Goal: Task Accomplishment & Management: Manage account settings

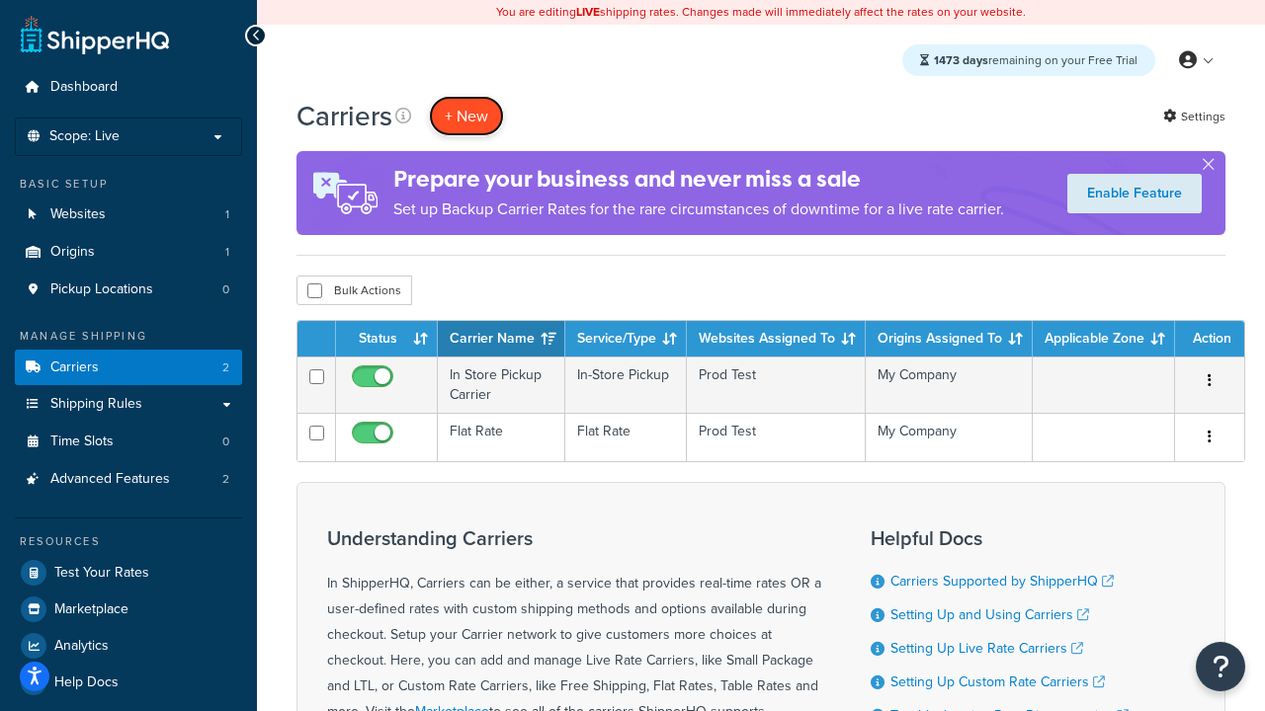
click at [466, 117] on button "+ New" at bounding box center [466, 116] width 75 height 41
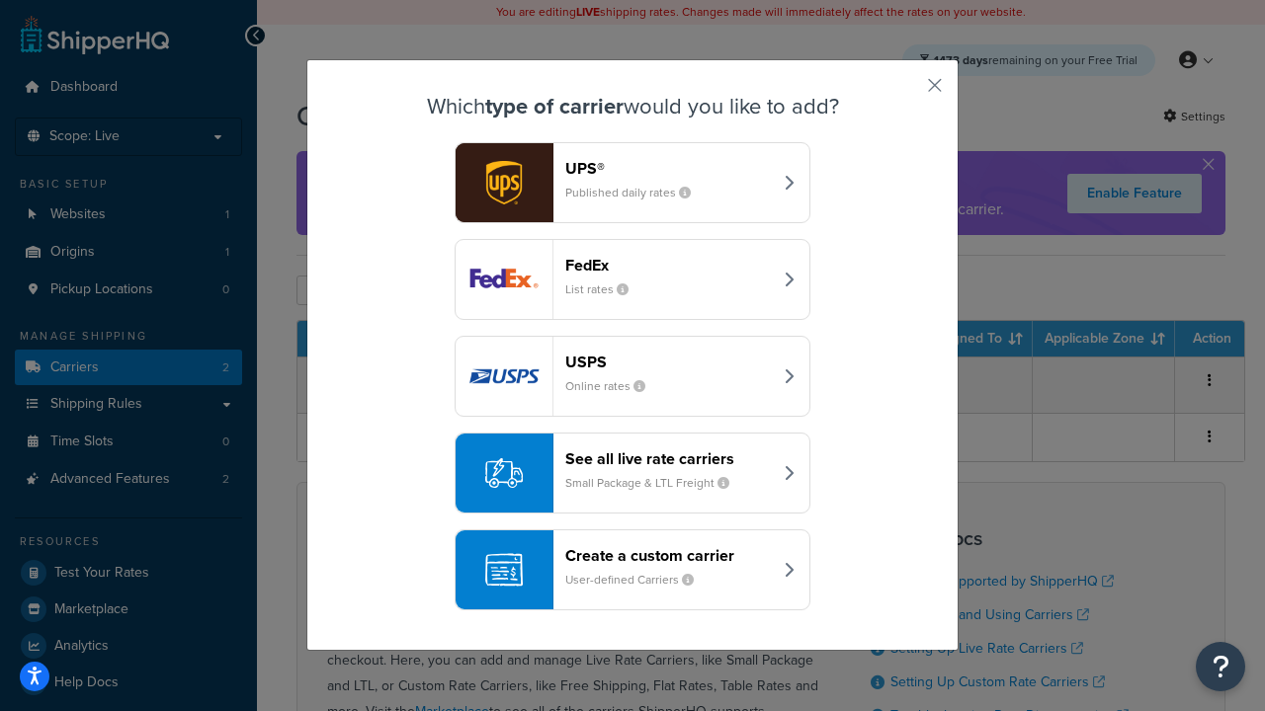
click at [668, 266] on header "FedEx" at bounding box center [668, 265] width 206 height 19
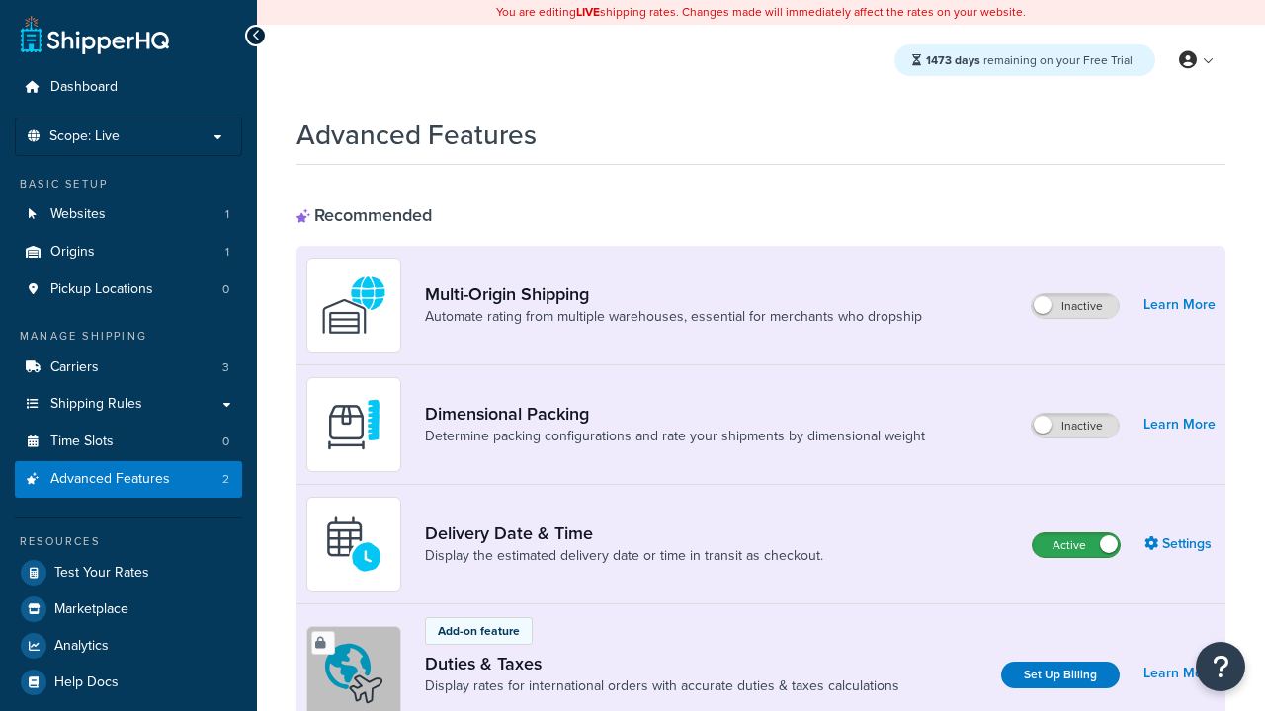
click at [1076, 546] on label "Active" at bounding box center [1075, 545] width 87 height 24
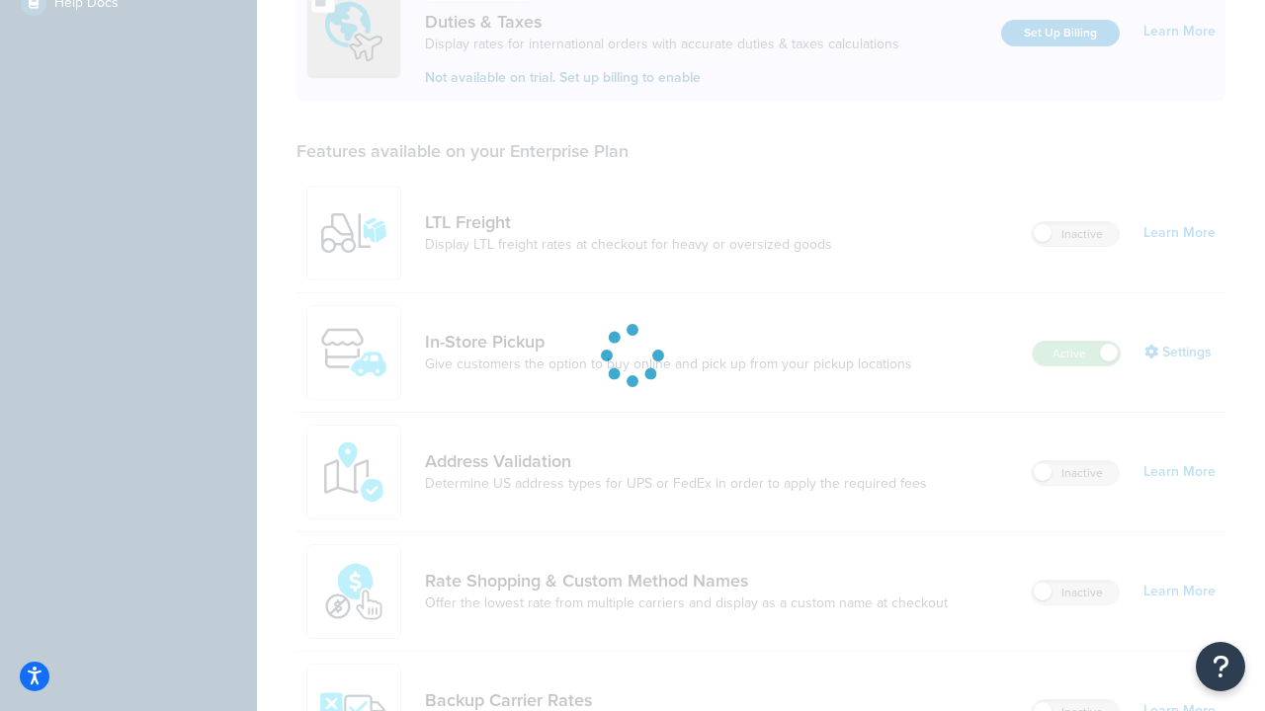
scroll to position [605, 0]
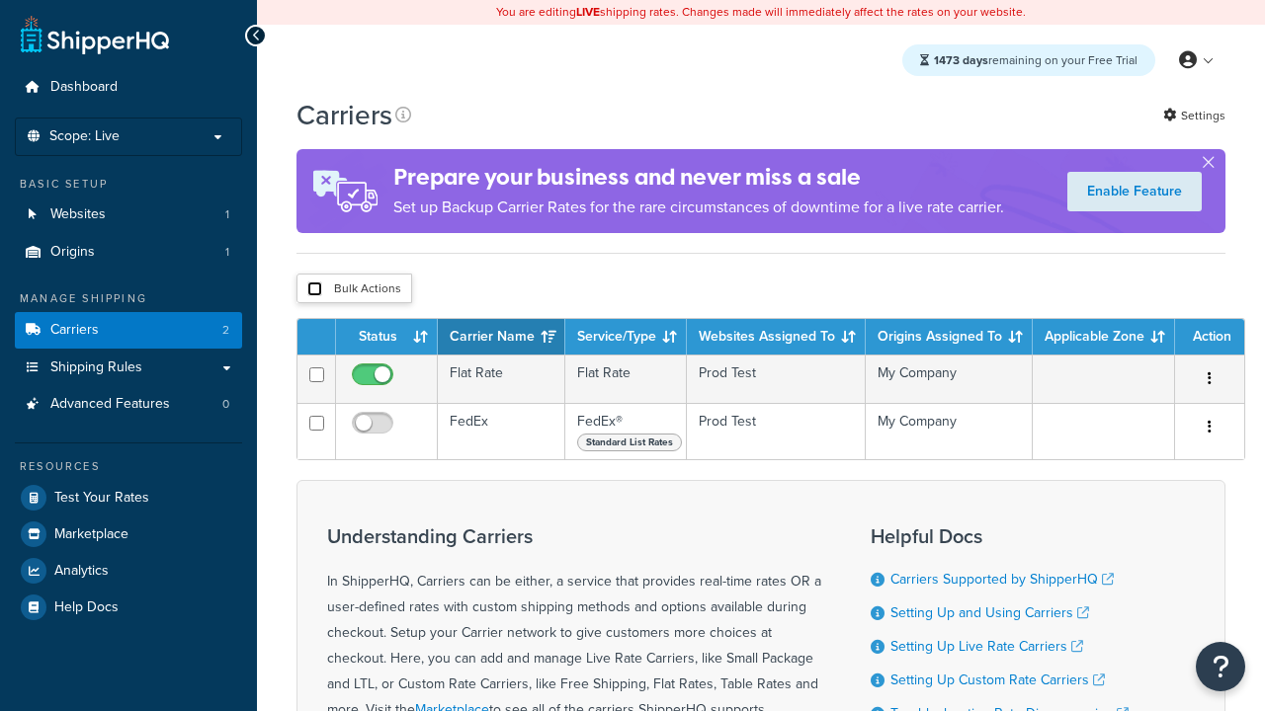
click at [314, 290] on input "checkbox" at bounding box center [314, 289] width 15 height 15
checkbox input "true"
click at [0, 0] on button "Delete" at bounding box center [0, 0] width 0 height 0
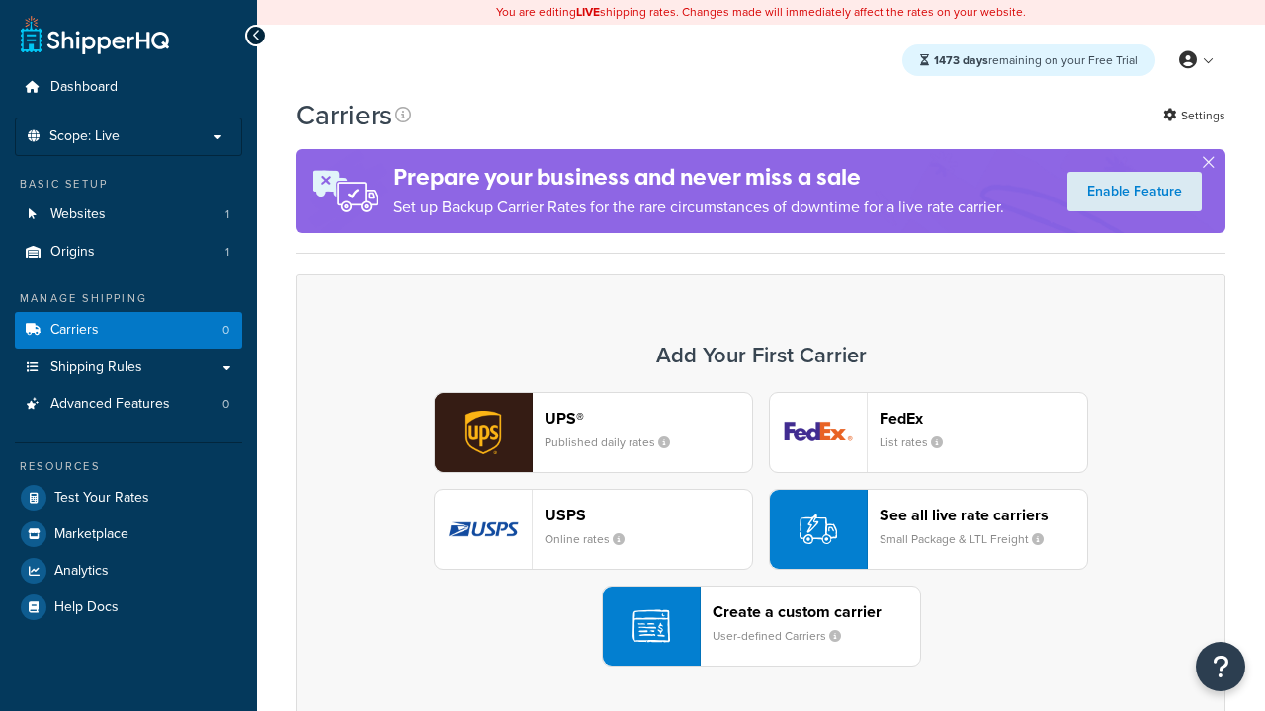
click at [761, 531] on div "UPS® Published daily rates FedEx List rates USPS Online rates See all live rate…" at bounding box center [760, 529] width 887 height 275
click at [983, 419] on header "FedEx" at bounding box center [982, 418] width 207 height 19
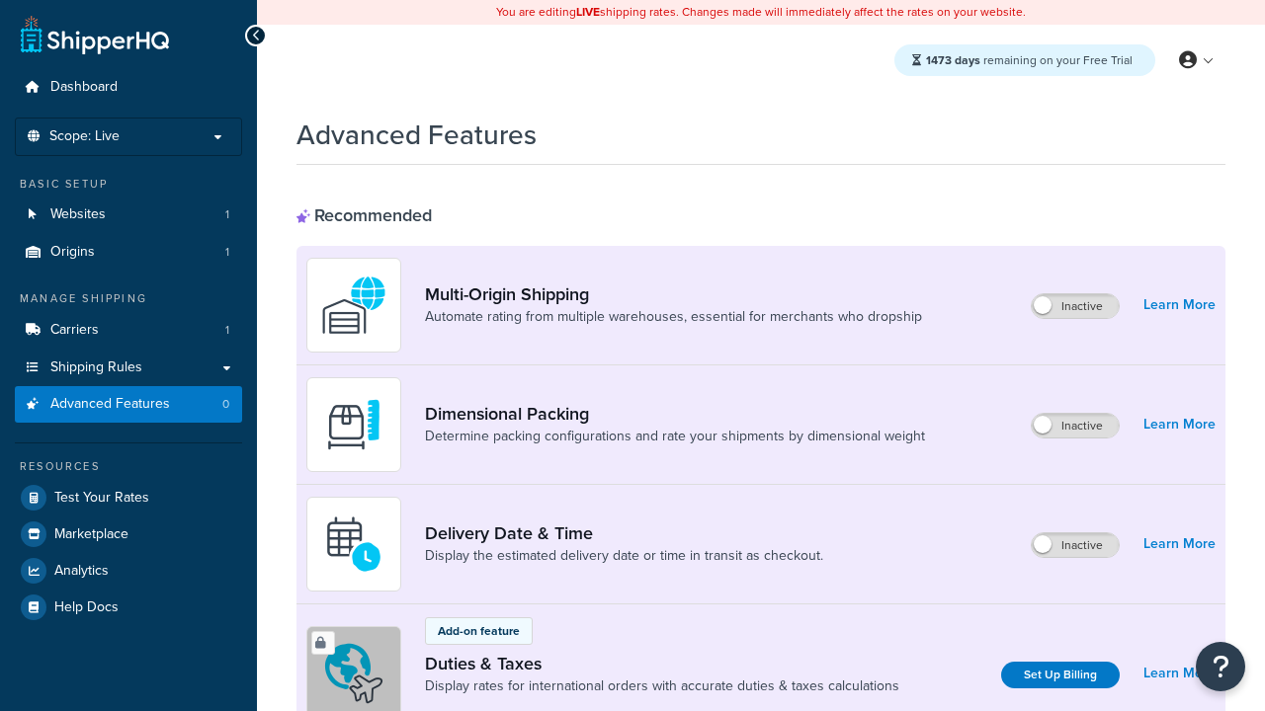
scroll to position [642, 0]
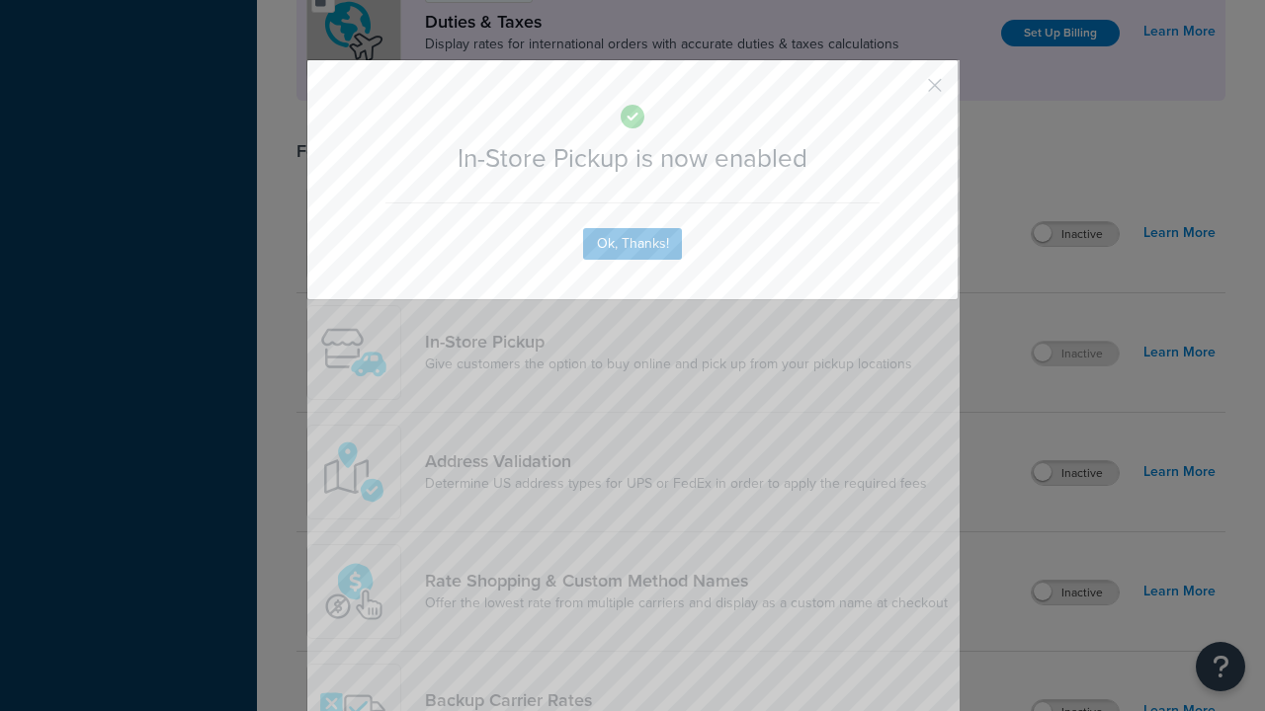
scroll to position [0, 0]
click at [905, 92] on button "button" at bounding box center [905, 92] width 5 height 5
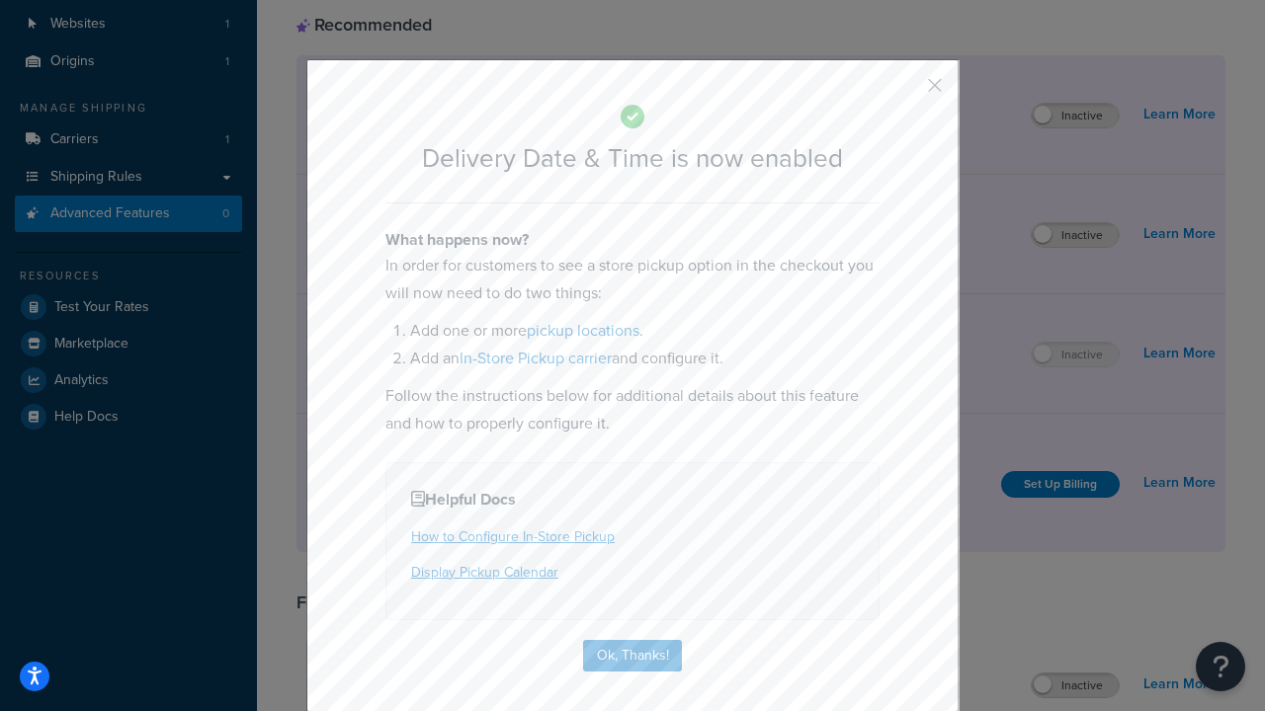
click at [905, 92] on button "button" at bounding box center [905, 92] width 5 height 5
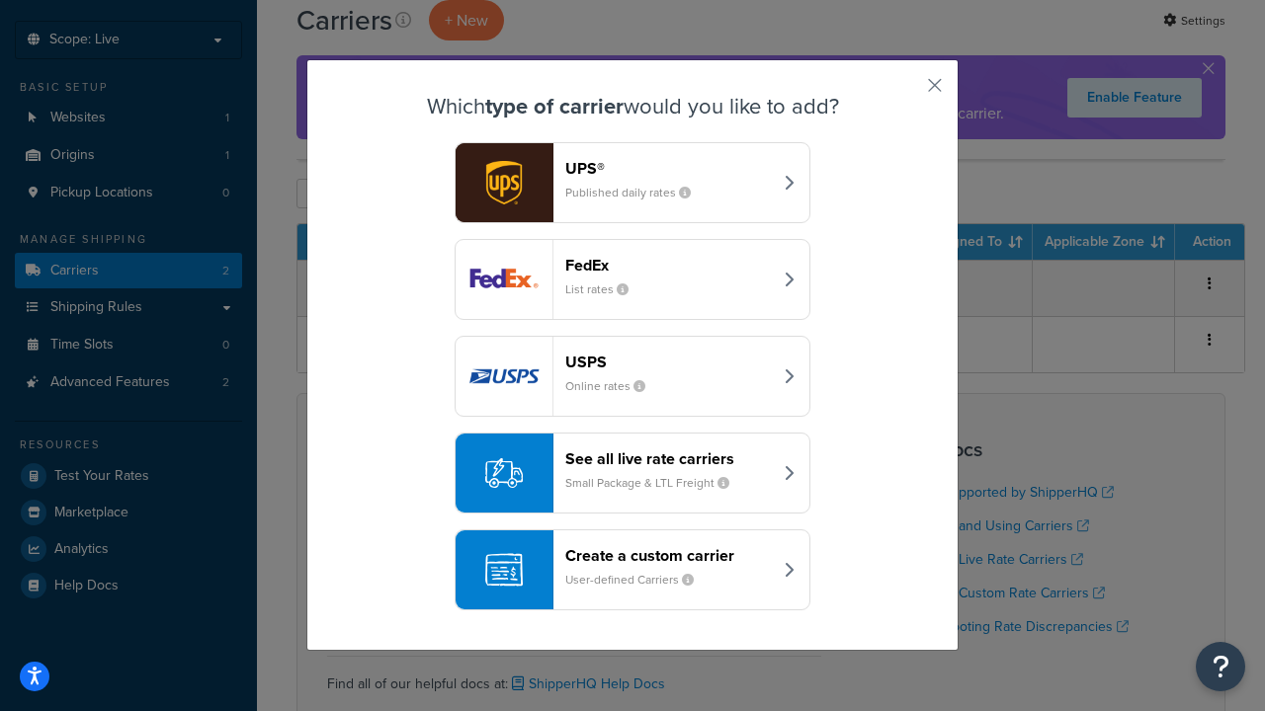
click at [632, 571] on div "Create a custom carrier User-defined Carriers" at bounding box center [668, 569] width 206 height 47
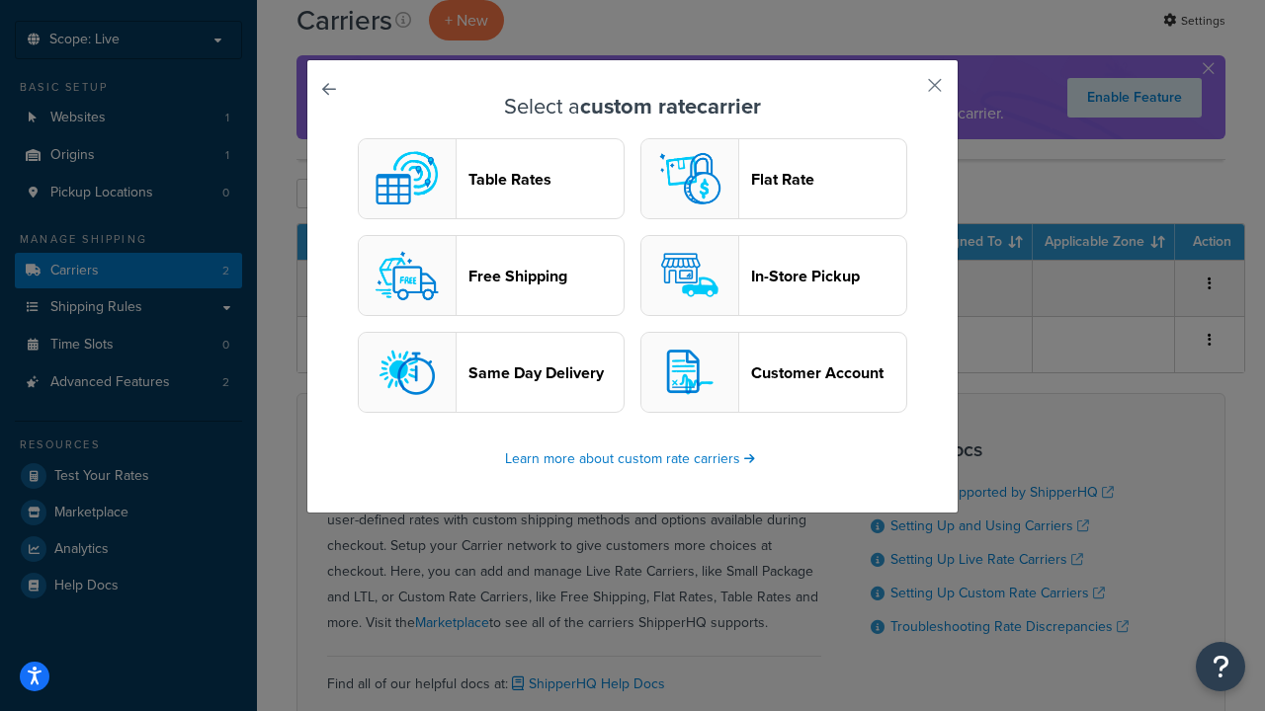
click at [774, 277] on header "In-Store Pickup" at bounding box center [828, 276] width 155 height 19
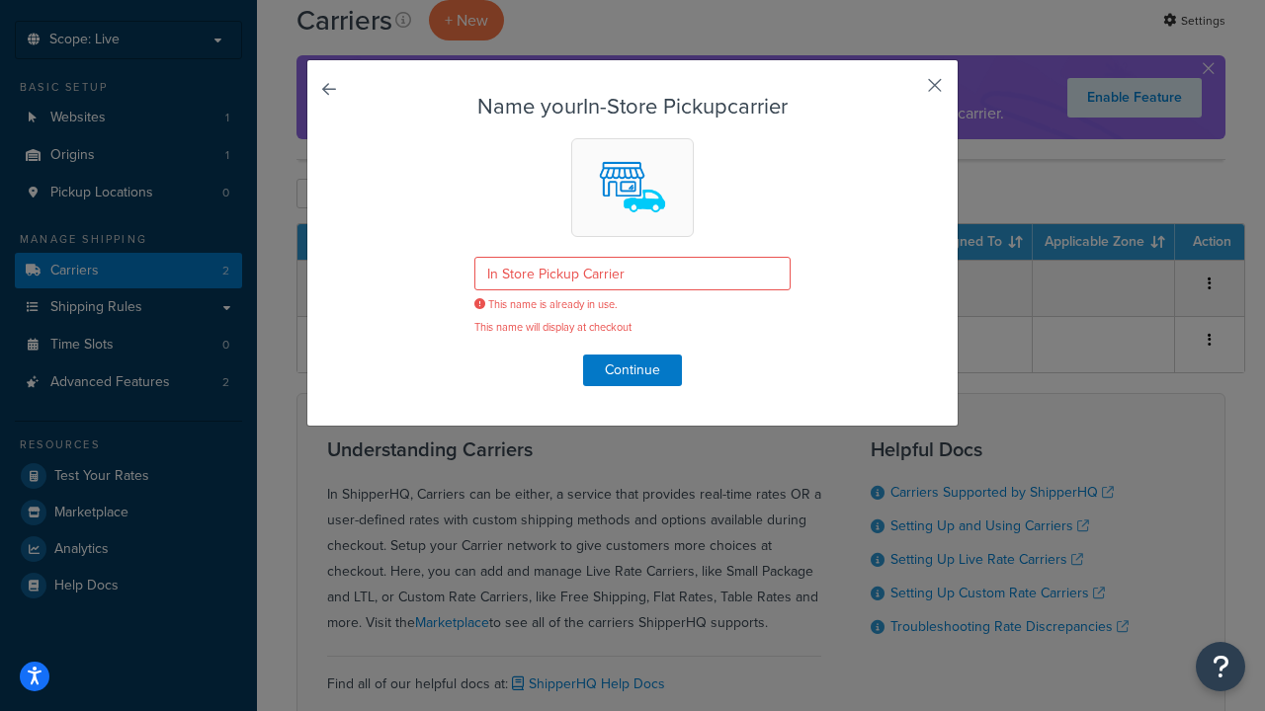
click at [905, 92] on button "button" at bounding box center [905, 92] width 5 height 5
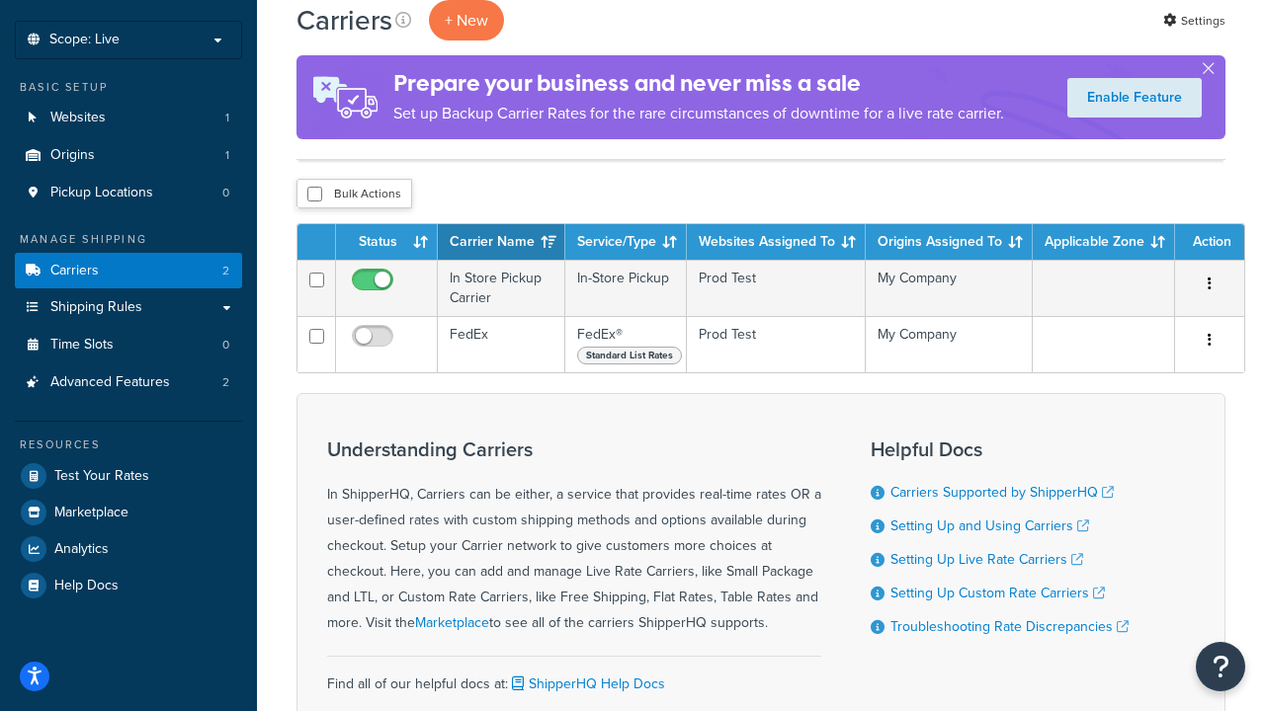
click at [314, 196] on input "checkbox" at bounding box center [314, 194] width 15 height 15
checkbox input "true"
click at [0, 0] on button "Delete" at bounding box center [0, 0] width 0 height 0
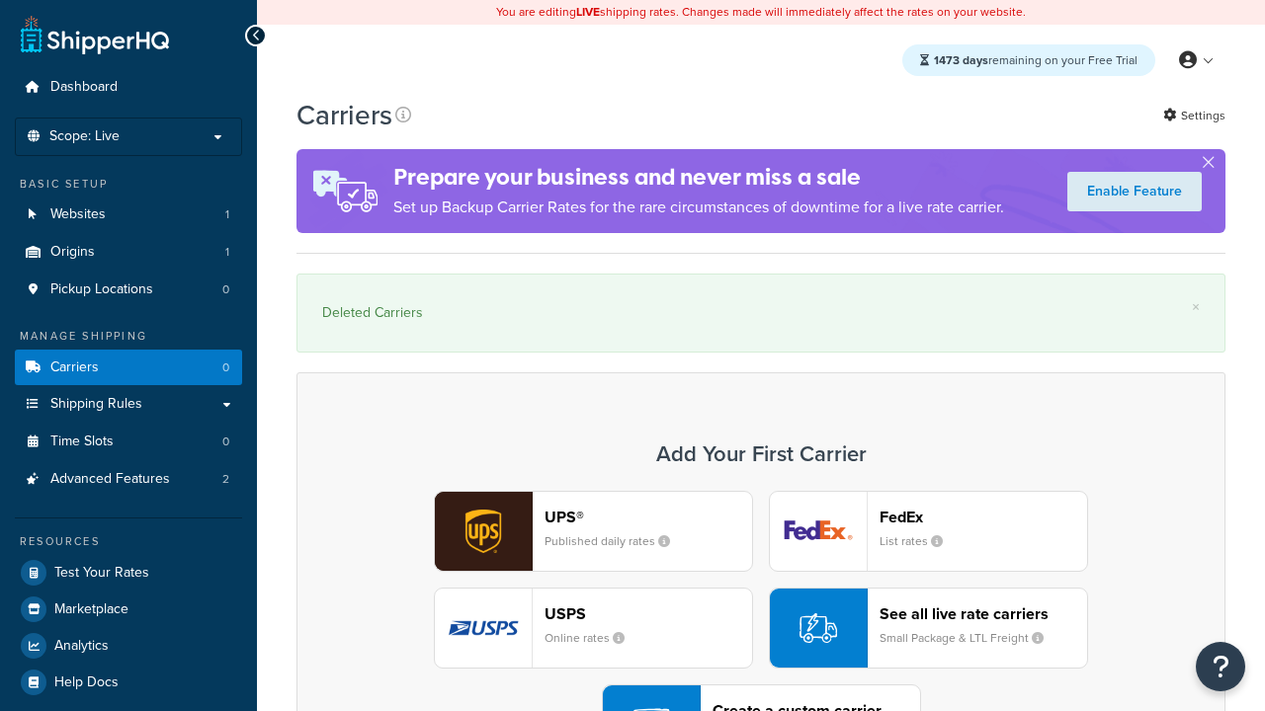
click at [761, 574] on div "UPS® Published daily rates FedEx List rates USPS Online rates See all live rate…" at bounding box center [760, 628] width 887 height 275
click at [761, 701] on div "Create a custom carrier User-defined Carriers" at bounding box center [815, 724] width 207 height 47
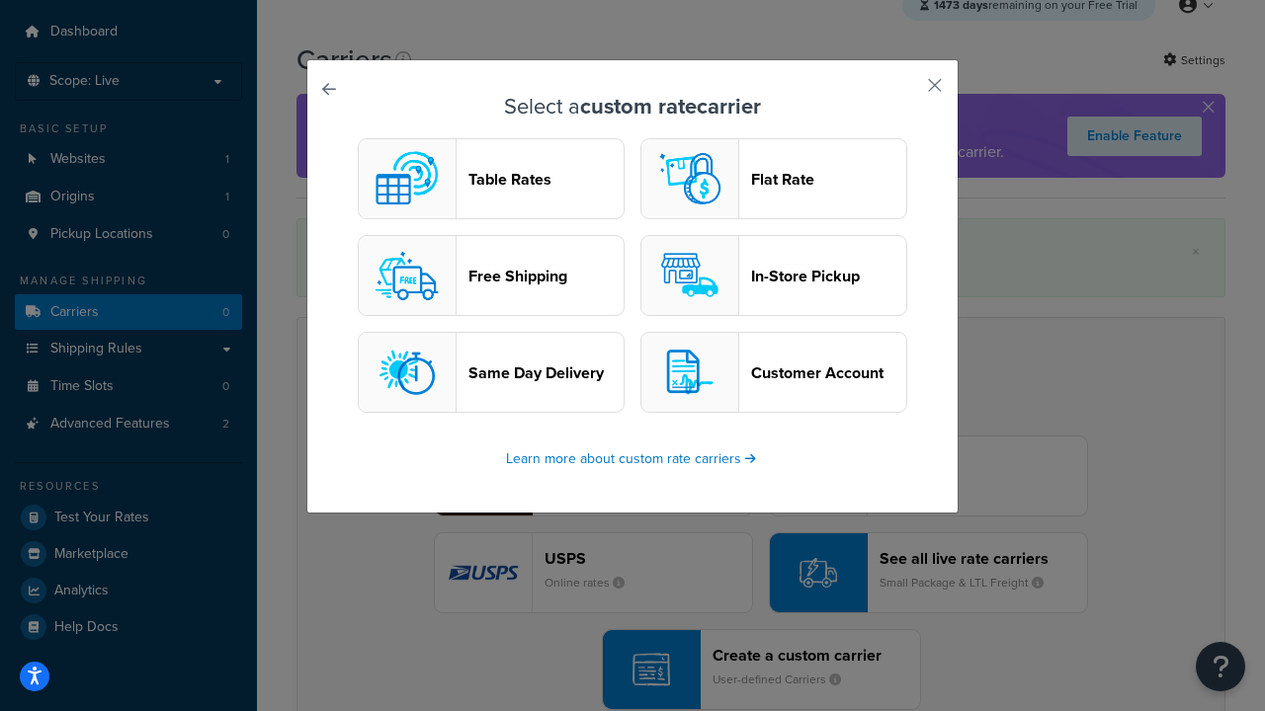
click at [774, 277] on header "In-Store Pickup" at bounding box center [828, 276] width 155 height 19
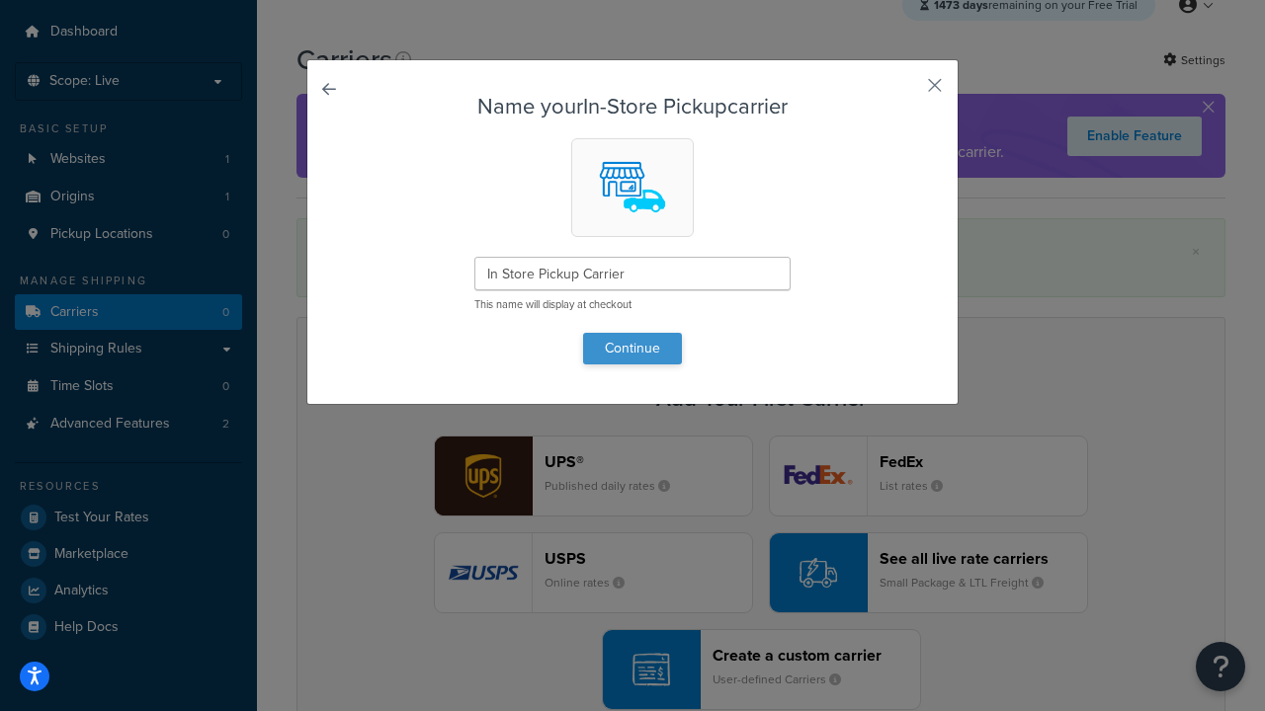
type input "In Store Pickup Carrier"
click at [632, 348] on button "Continue" at bounding box center [632, 349] width 99 height 32
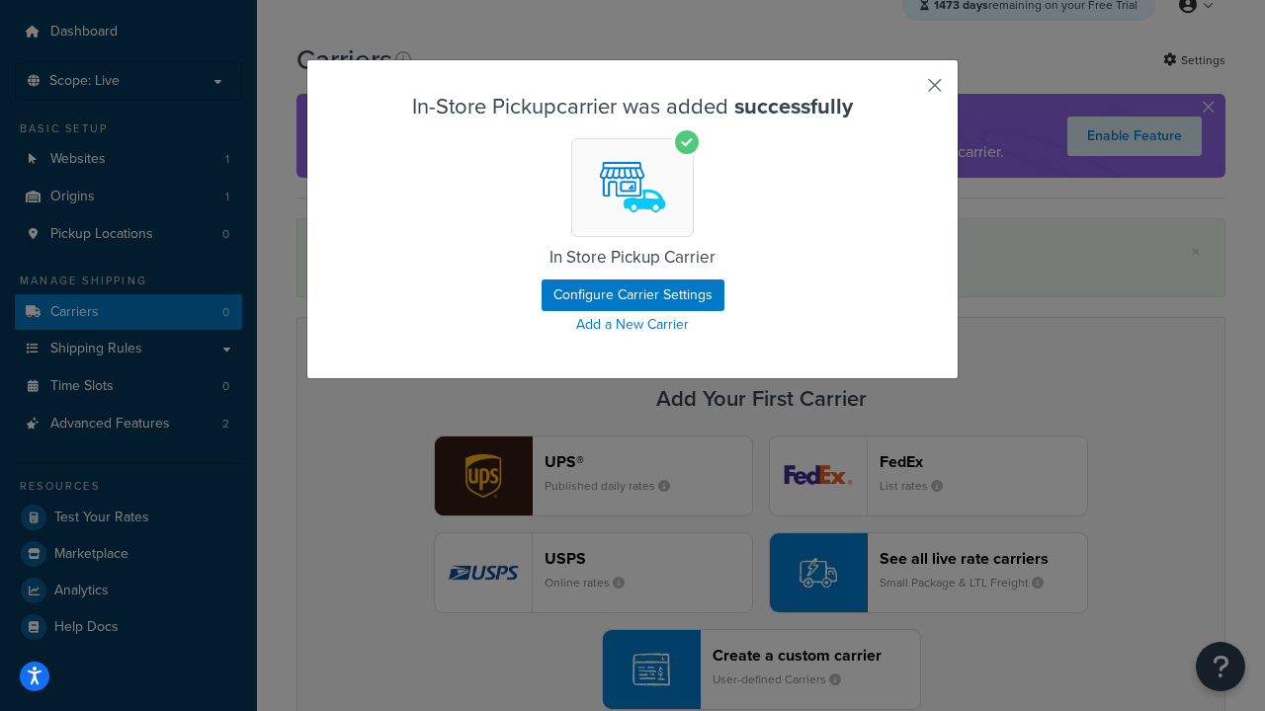
click at [905, 92] on button "button" at bounding box center [905, 92] width 5 height 5
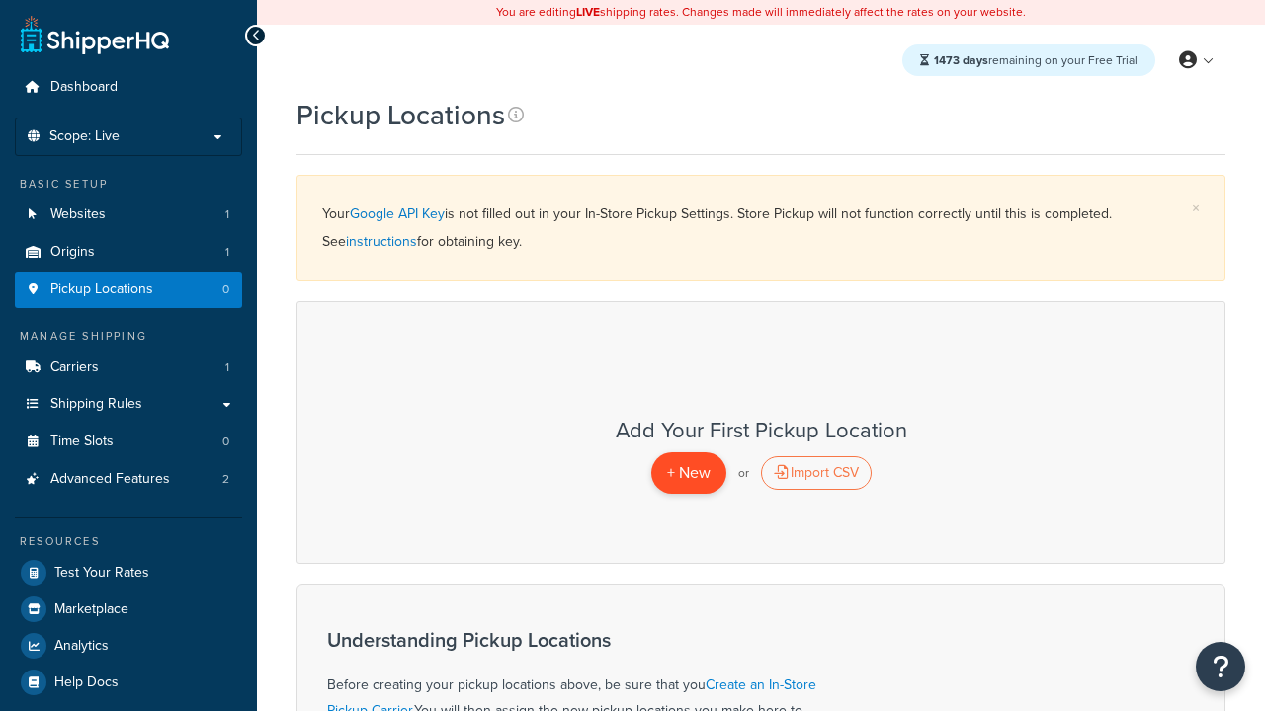
click at [688, 473] on span "+ New" at bounding box center [688, 472] width 43 height 23
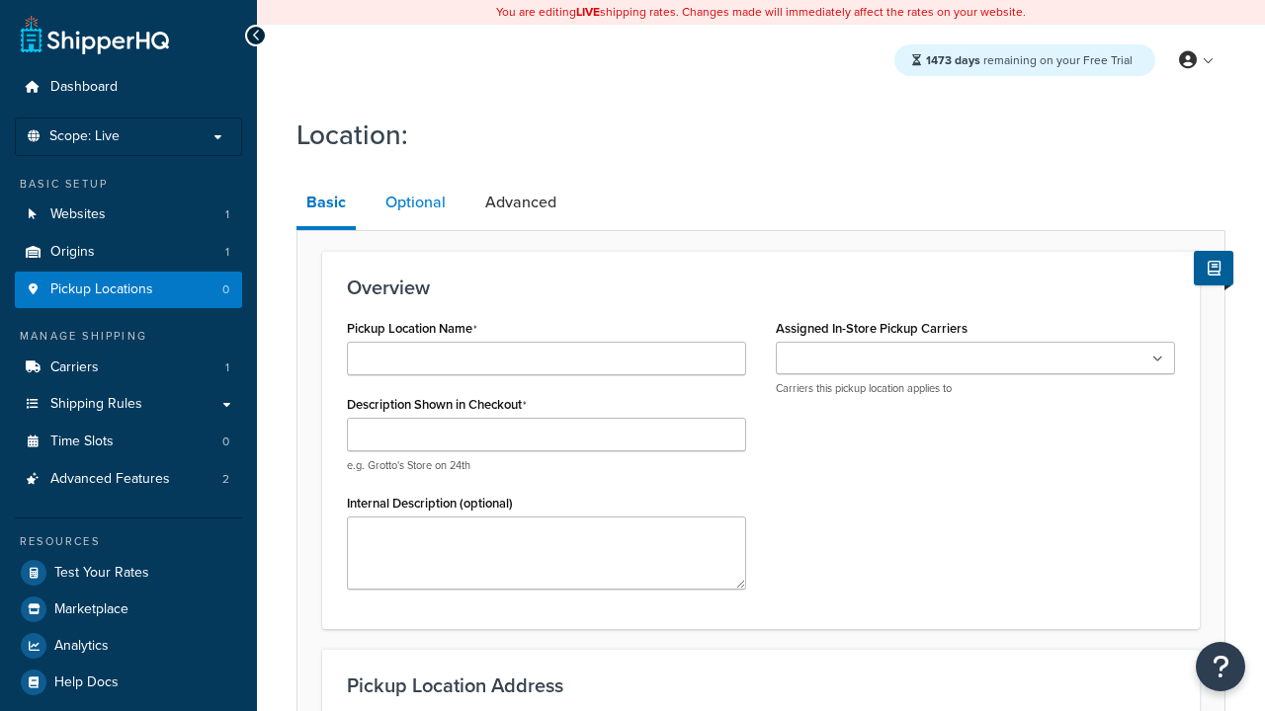
click at [414, 204] on link "Optional" at bounding box center [415, 202] width 80 height 47
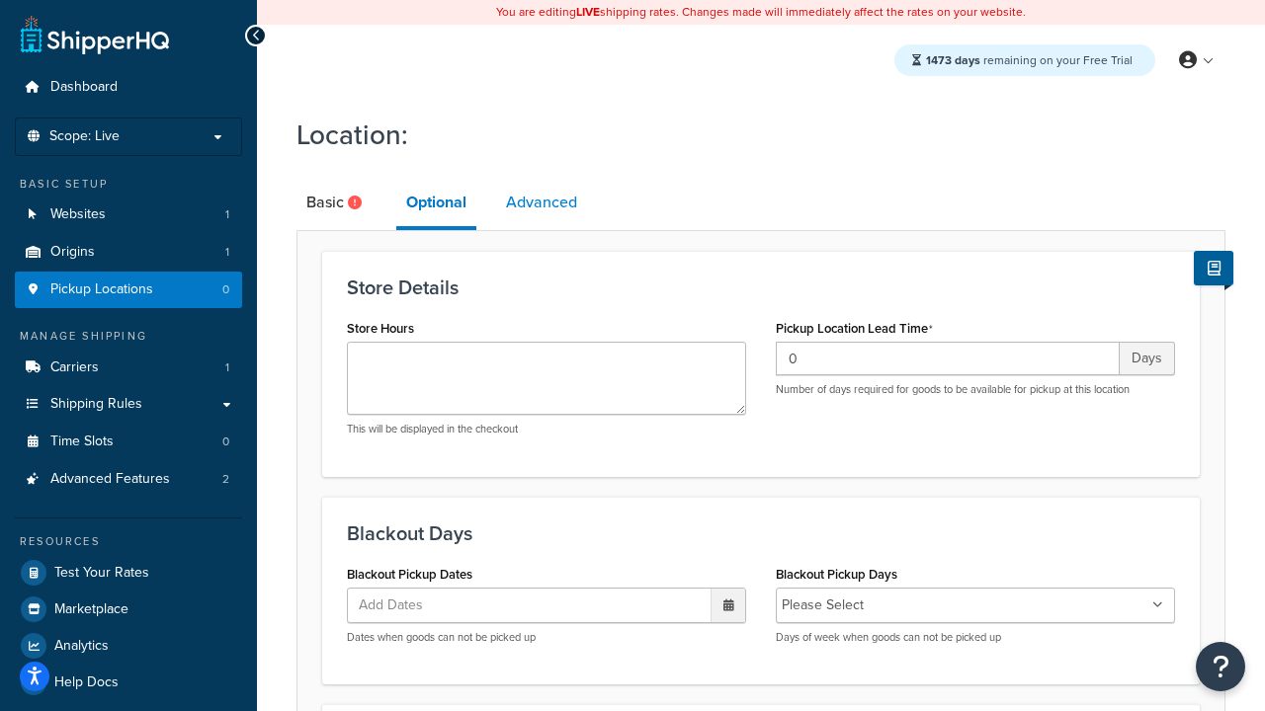
click at [542, 204] on link "Advanced" at bounding box center [541, 202] width 91 height 47
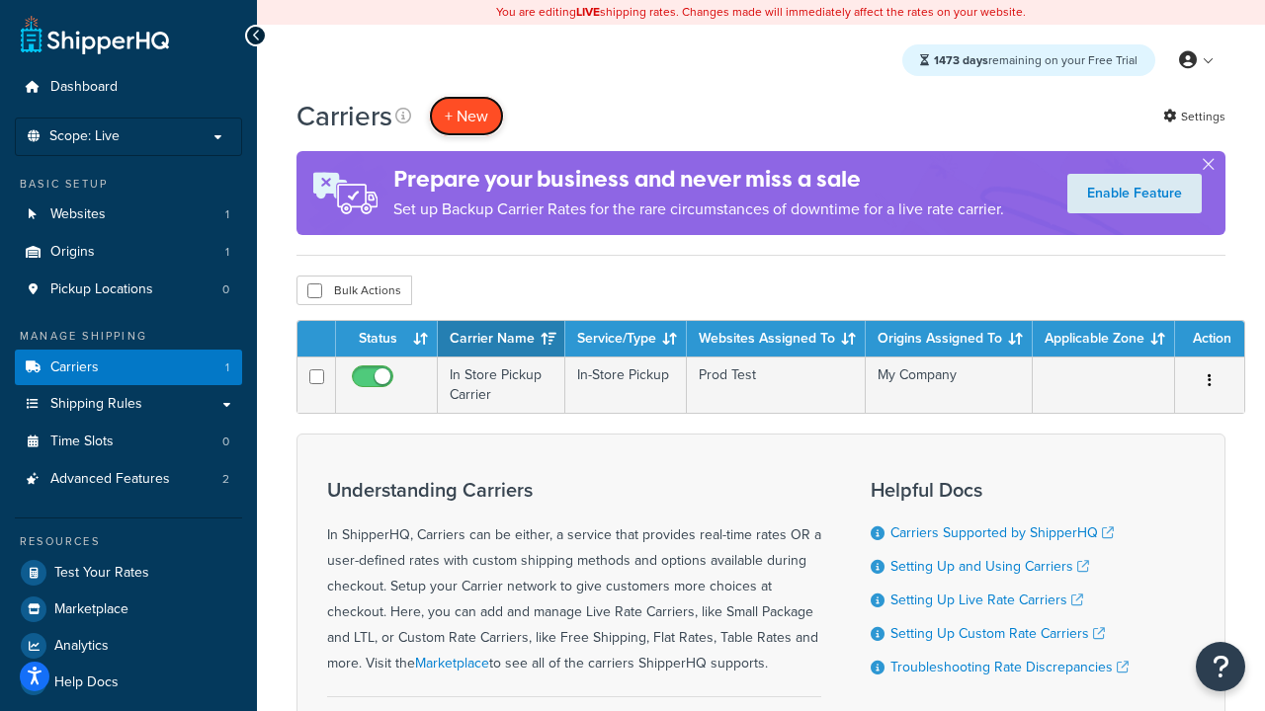
click at [466, 117] on button "+ New" at bounding box center [466, 116] width 75 height 41
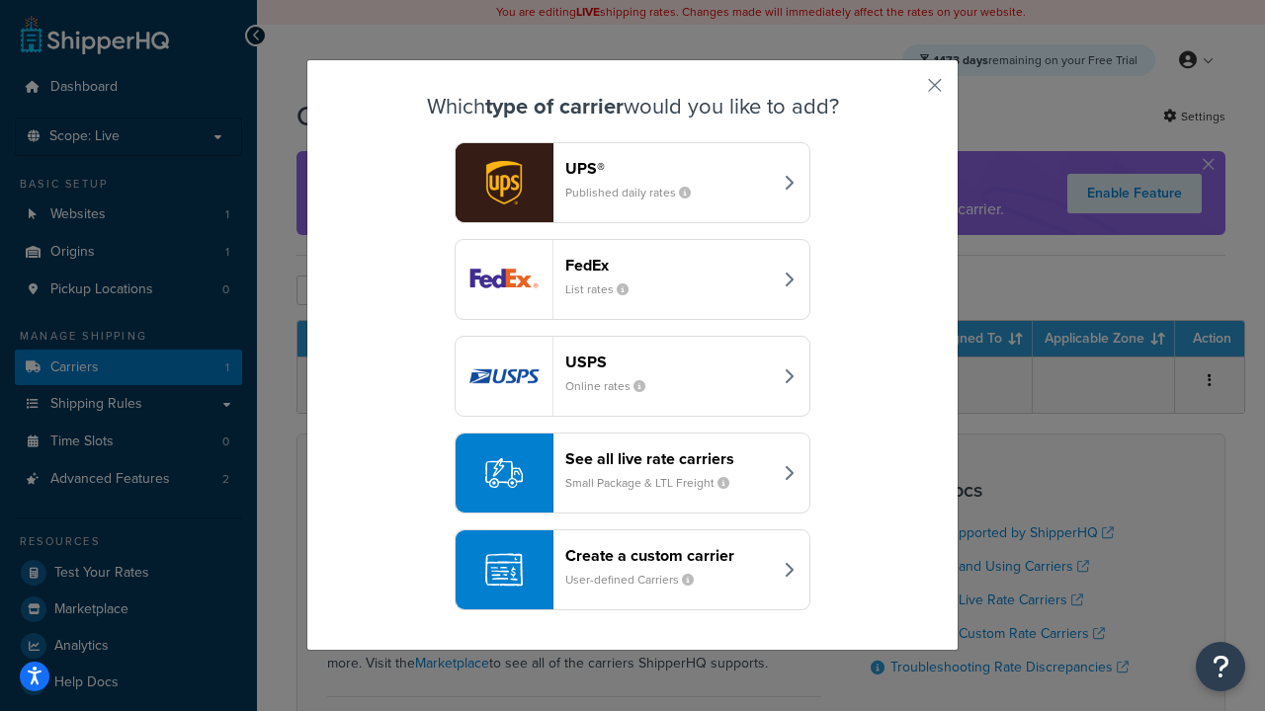
click at [632, 571] on div "Create a custom carrier User-defined Carriers" at bounding box center [668, 569] width 206 height 47
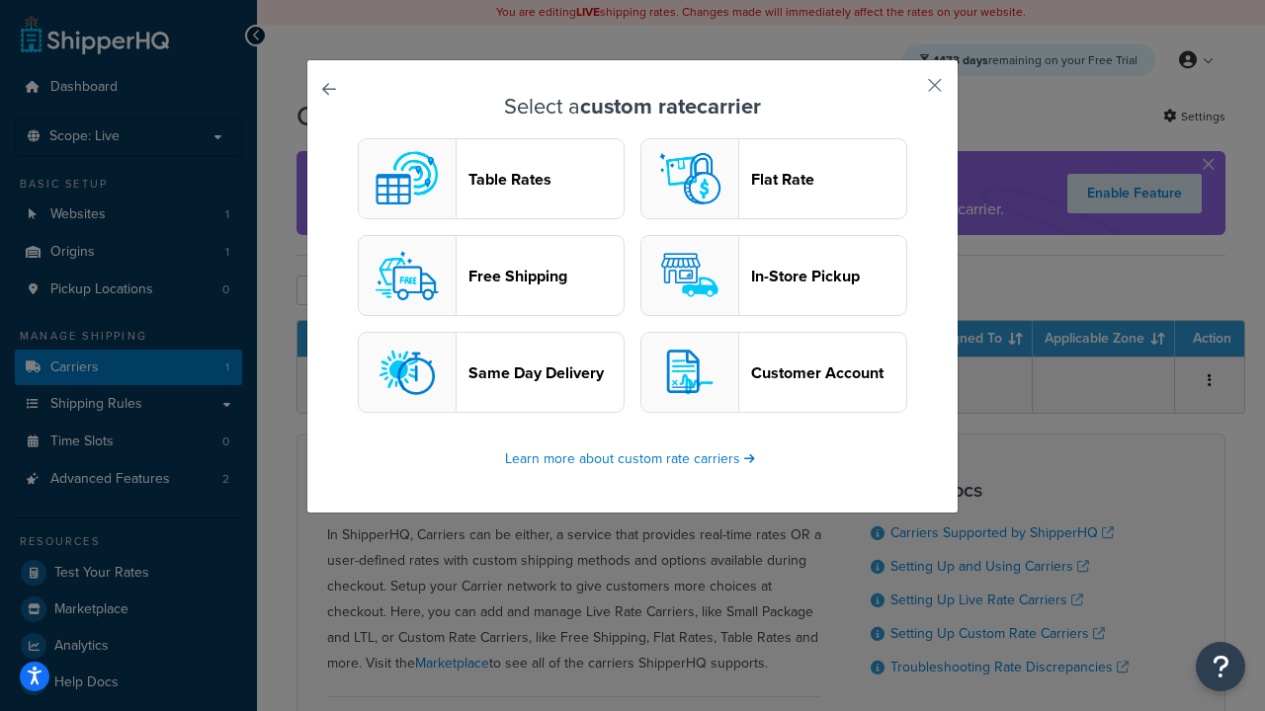
click at [774, 180] on header "Flat Rate" at bounding box center [828, 179] width 155 height 19
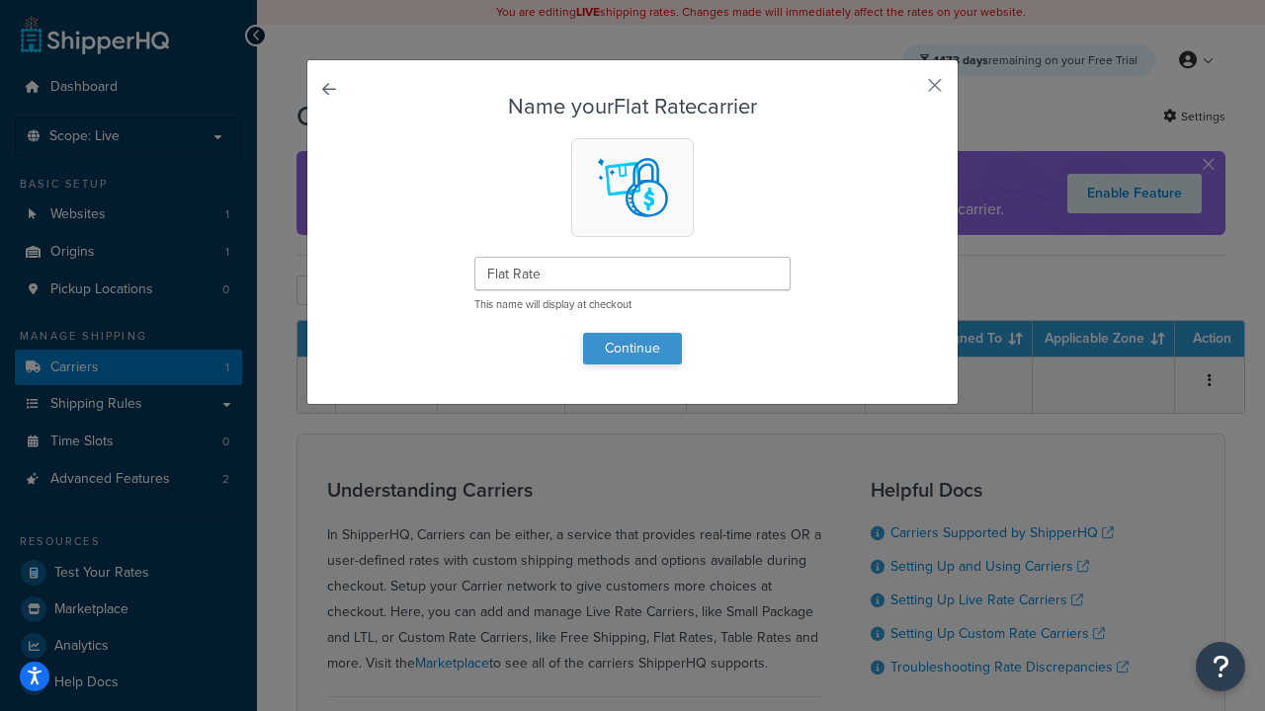
type input "Flat Rate"
click at [632, 348] on button "Continue" at bounding box center [632, 349] width 99 height 32
